Goal: Task Accomplishment & Management: Use online tool/utility

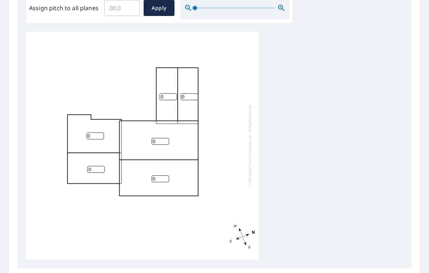
scroll to position [232, 0]
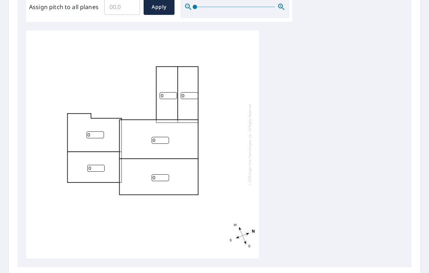
click at [164, 176] on input "0" at bounding box center [160, 177] width 17 height 7
type input "5"
click at [162, 137] on input "0" at bounding box center [160, 140] width 17 height 7
type input "5"
click at [96, 165] on input "0" at bounding box center [95, 168] width 17 height 7
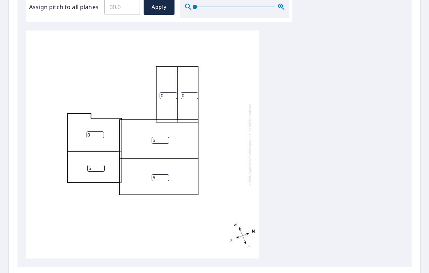
type input "5"
click at [100, 132] on input "0" at bounding box center [94, 135] width 17 height 7
type input "5"
click at [170, 92] on input "0" at bounding box center [168, 95] width 17 height 7
type input "5"
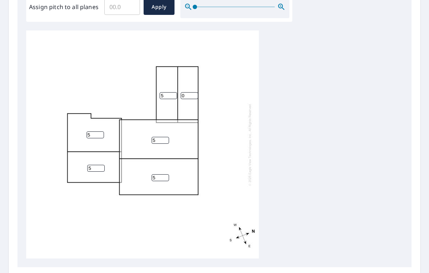
click at [193, 92] on input "0" at bounding box center [189, 95] width 17 height 7
type input "5"
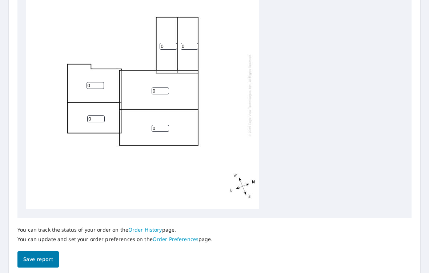
scroll to position [293, 0]
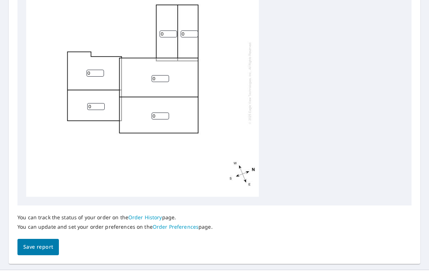
click at [173, 31] on input "0" at bounding box center [168, 34] width 17 height 7
type input "5"
click at [197, 31] on input "0" at bounding box center [189, 34] width 17 height 7
type input "5"
click at [162, 113] on input "0" at bounding box center [160, 116] width 17 height 7
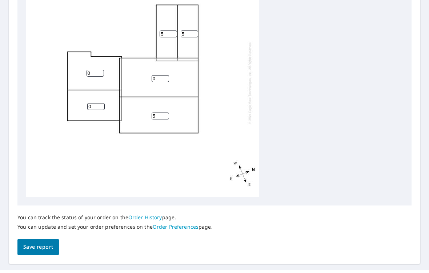
type input "5"
click at [164, 75] on input "0" at bounding box center [160, 78] width 17 height 7
type input "5"
click at [99, 70] on input "0" at bounding box center [94, 73] width 17 height 7
type input "5"
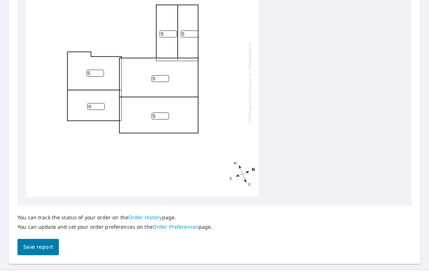
click at [104, 103] on input "0" at bounding box center [95, 106] width 17 height 7
type input "5"
click at [43, 243] on span "Save report" at bounding box center [38, 247] width 30 height 9
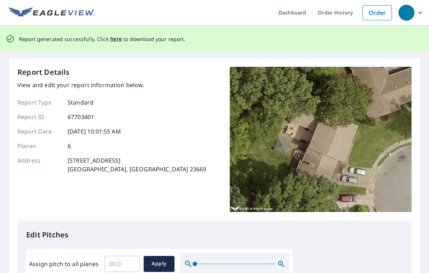
scroll to position [0, 0]
